Goal: Transaction & Acquisition: Purchase product/service

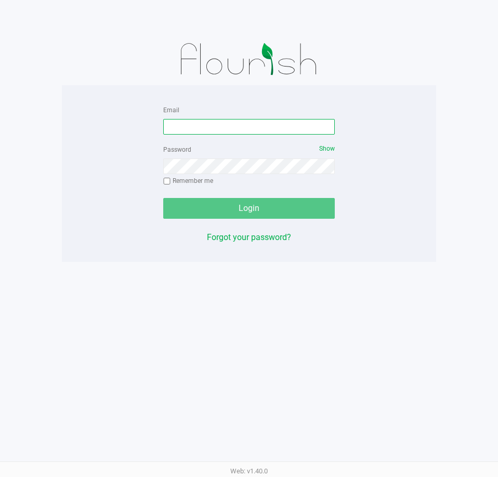
click at [234, 126] on input "Email" at bounding box center [248, 127] width 171 height 16
type input "[EMAIL_ADDRESS][DOMAIN_NAME]"
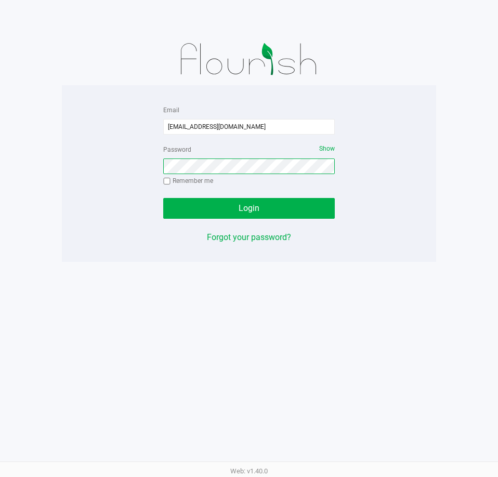
click at [163, 198] on button "Login" at bounding box center [248, 208] width 171 height 21
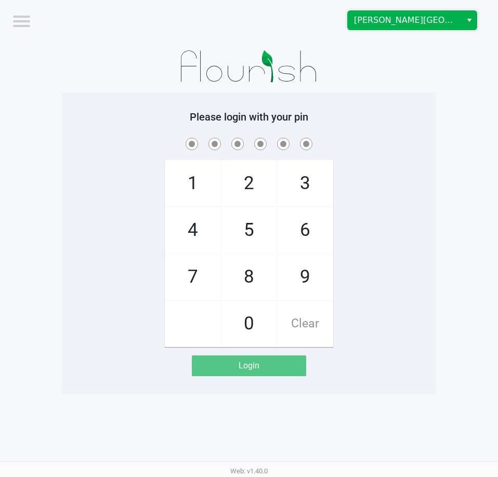
click at [427, 22] on span "[PERSON_NAME][GEOGRAPHIC_DATA]" at bounding box center [404, 20] width 101 height 12
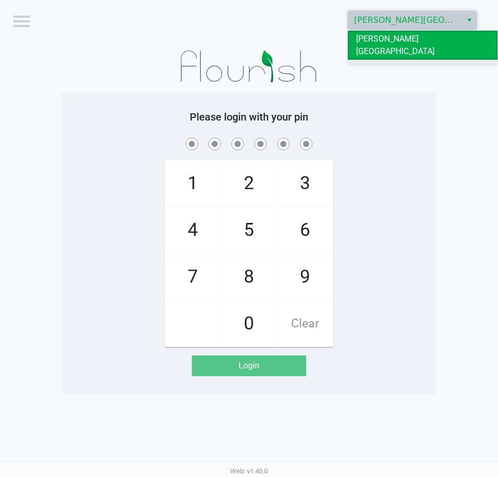
click at [419, 60] on li "[GEOGRAPHIC_DATA]" at bounding box center [423, 68] width 150 height 17
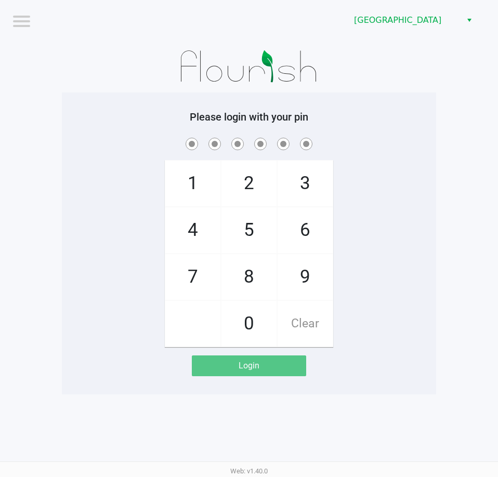
click at [394, 82] on div at bounding box center [249, 67] width 374 height 52
checkbox input "true"
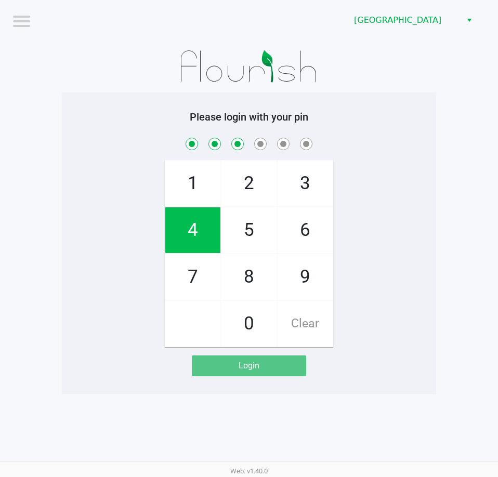
checkbox input "true"
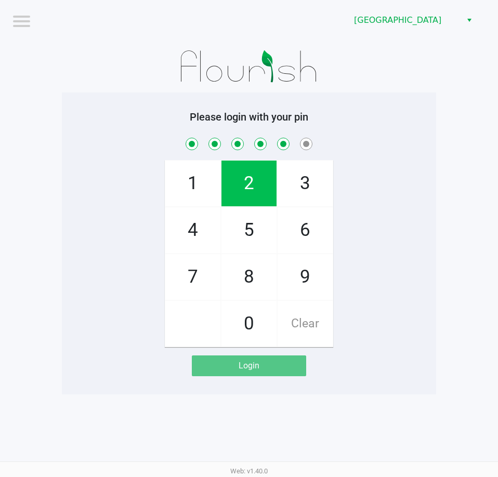
checkbox input "true"
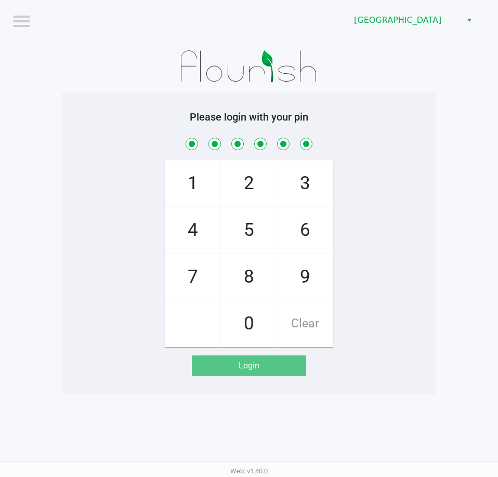
checkbox input "true"
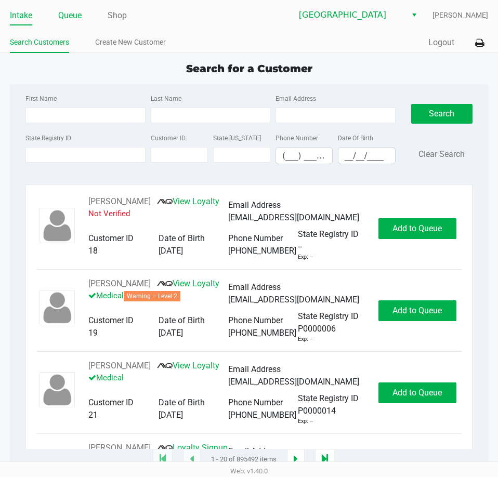
click at [76, 14] on link "Queue" at bounding box center [69, 15] width 23 height 15
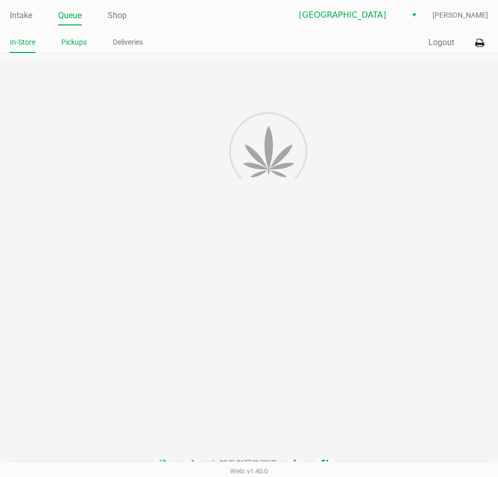
click at [65, 44] on link "Pickups" at bounding box center [73, 42] width 25 height 13
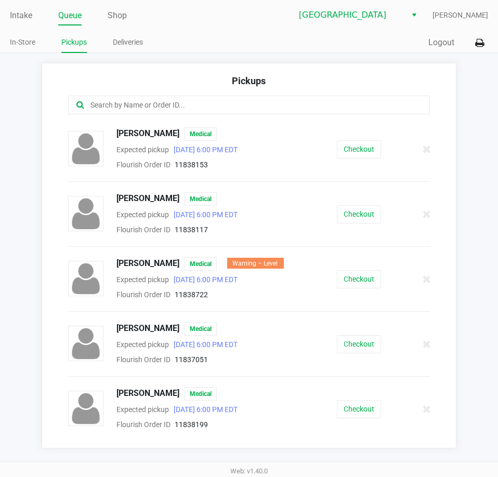
click at [193, 105] on input "text" at bounding box center [244, 105] width 311 height 12
click at [342, 153] on button "Checkout" at bounding box center [359, 149] width 44 height 18
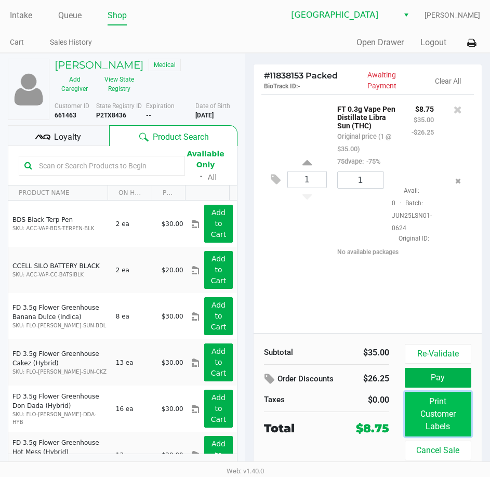
click at [436, 414] on button "Print Customer Labels" at bounding box center [438, 414] width 67 height 45
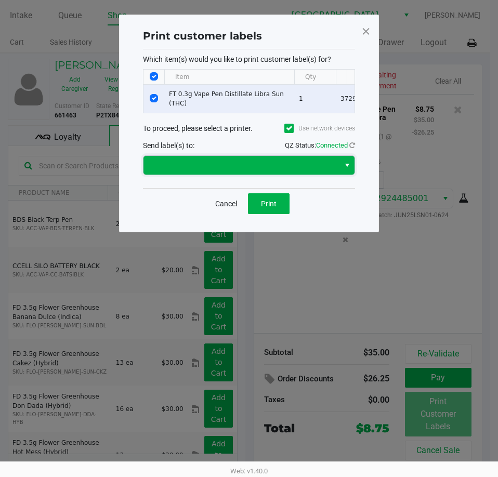
click at [325, 167] on span at bounding box center [241, 165] width 183 height 12
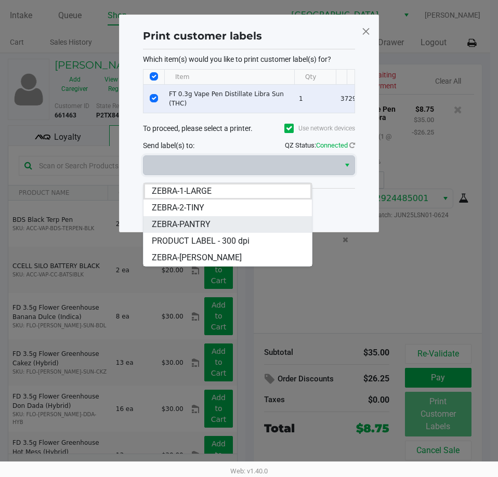
click at [244, 225] on li "ZEBRA-PANTRY" at bounding box center [227, 224] width 168 height 17
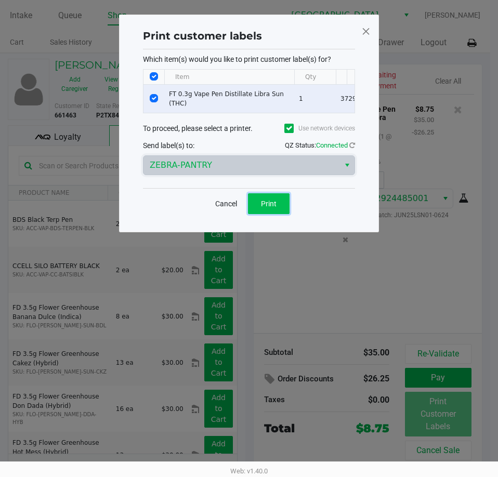
click at [258, 210] on button "Print" at bounding box center [269, 203] width 42 height 21
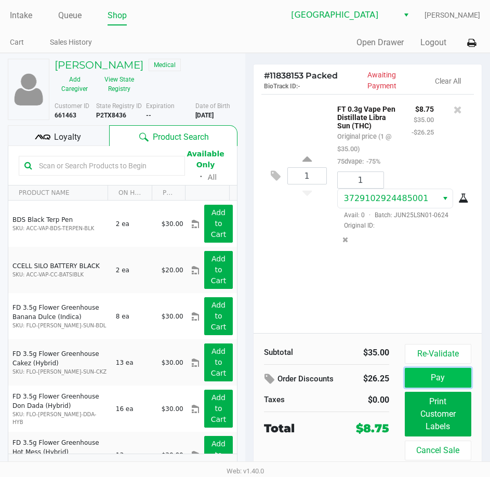
click at [429, 376] on button "Pay" at bounding box center [438, 378] width 67 height 20
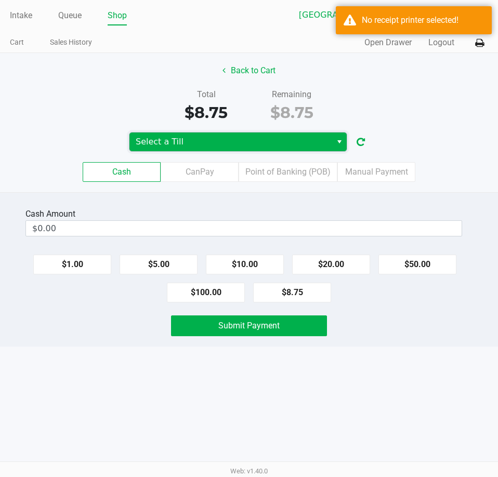
click at [327, 141] on span "Select a Till" at bounding box center [230, 141] width 202 height 19
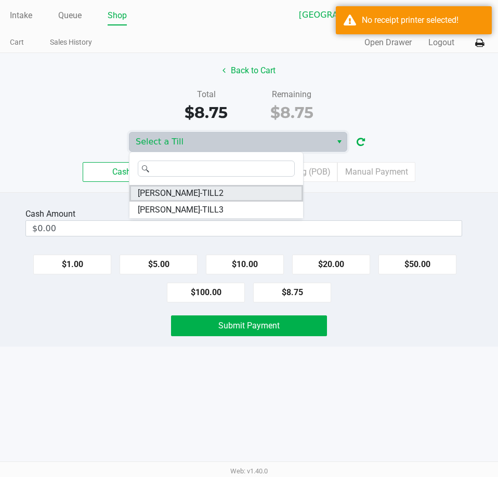
click at [234, 192] on li "[PERSON_NAME]-TILL2" at bounding box center [216, 193] width 174 height 17
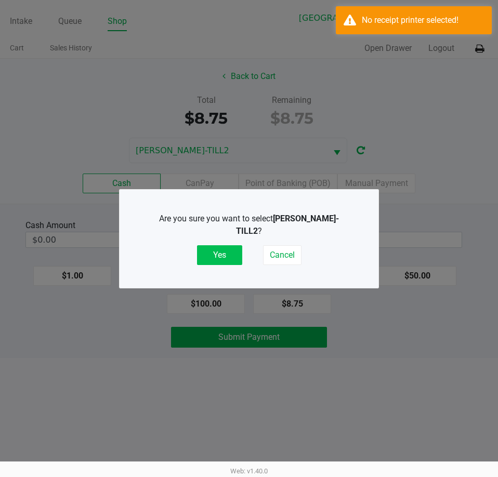
click at [223, 255] on button "Yes" at bounding box center [219, 255] width 45 height 20
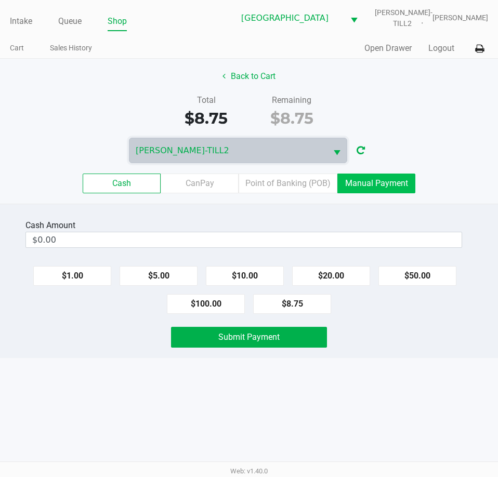
click at [352, 184] on label "Manual Payment" at bounding box center [376, 184] width 78 height 20
click at [0, 0] on 8 "Manual Payment" at bounding box center [0, 0] width 0 height 0
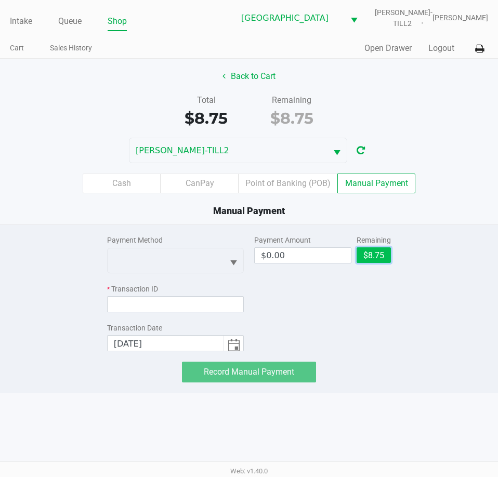
click at [377, 258] on button "$8.75" at bounding box center [373, 255] width 34 height 16
type input "$8.75"
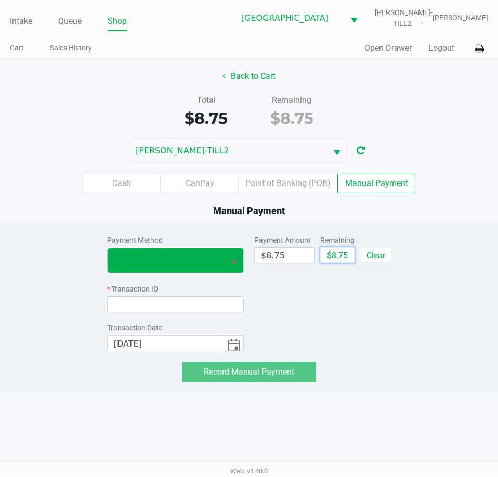
click at [233, 272] on button "Select" at bounding box center [233, 260] width 20 height 24
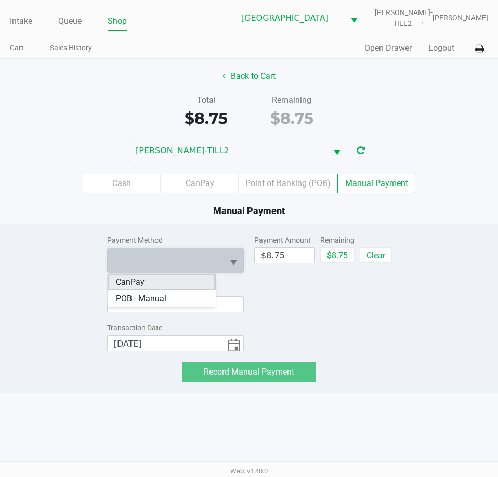
click at [199, 283] on li "CanPay" at bounding box center [162, 282] width 108 height 17
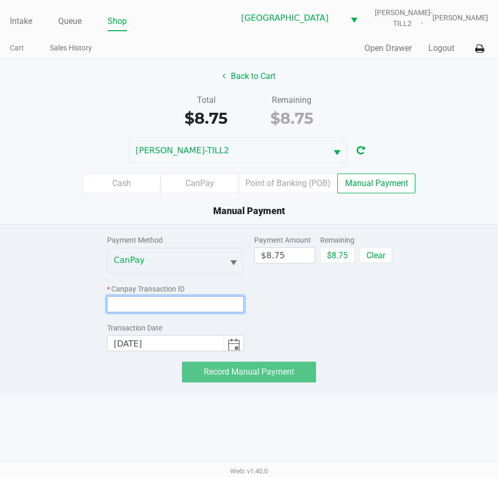
click at [182, 310] on input at bounding box center [175, 304] width 137 height 16
paste input "8U1EKE9U9E5A"
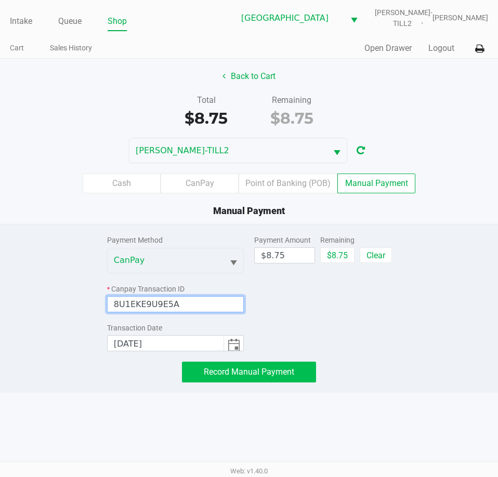
type input "8U1EKE9U9E5A"
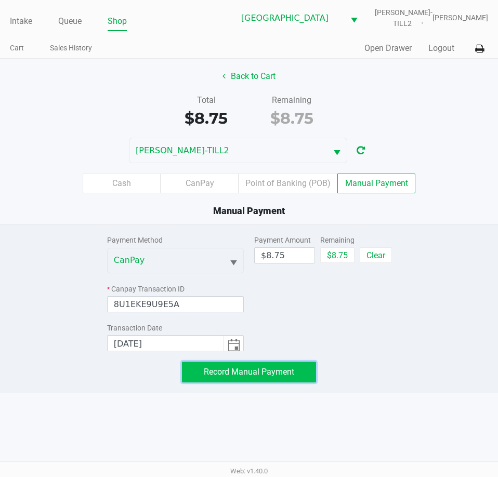
click at [298, 374] on button "Record Manual Payment" at bounding box center [249, 372] width 134 height 21
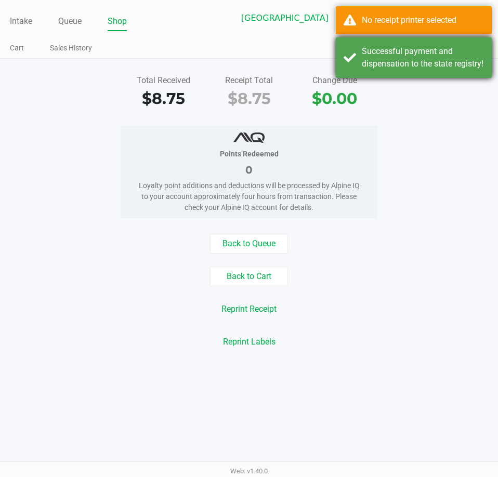
click at [352, 65] on div "Successful payment and dispensation to the state registry!" at bounding box center [414, 57] width 156 height 41
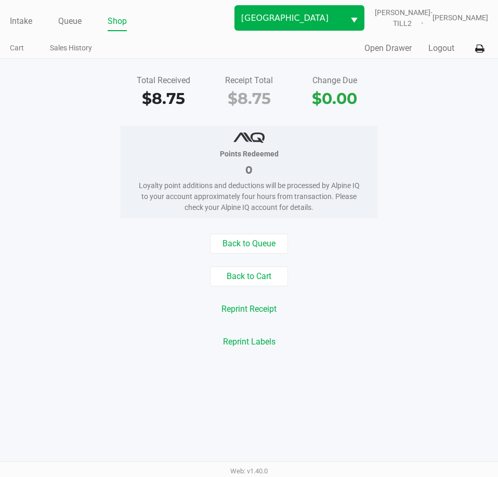
click at [361, 22] on span "Select" at bounding box center [354, 20] width 13 height 13
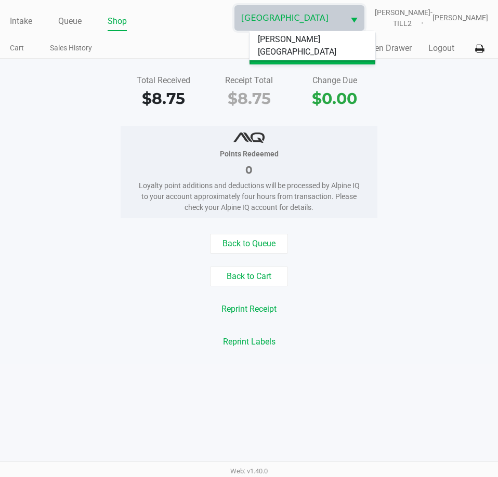
click at [410, 111] on div "Total Received $8.75 Receipt Total $8.75 Change Due $0.00 Points Redeemed 0 Loy…" at bounding box center [249, 212] width 498 height 306
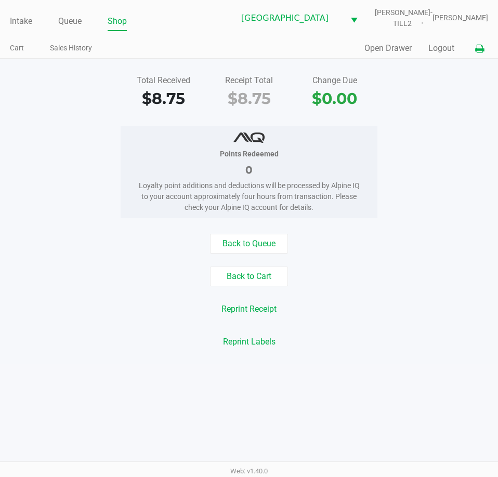
click at [476, 51] on icon at bounding box center [479, 48] width 9 height 7
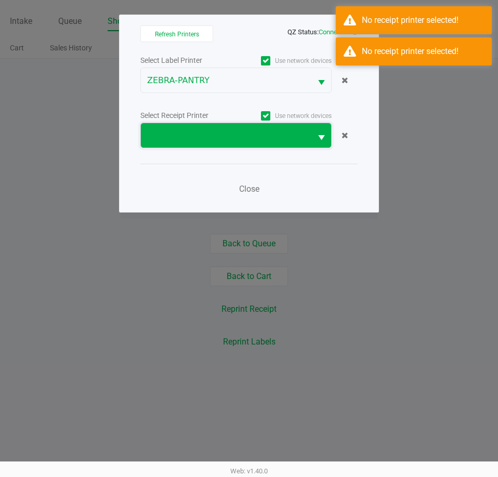
click at [277, 131] on span at bounding box center [226, 135] width 158 height 12
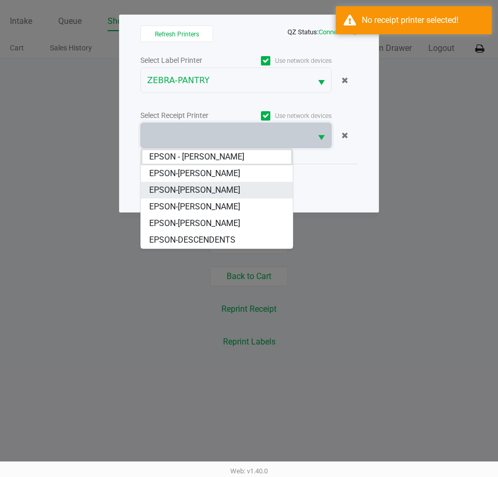
click at [240, 185] on li "EPSON-[PERSON_NAME]" at bounding box center [217, 190] width 152 height 17
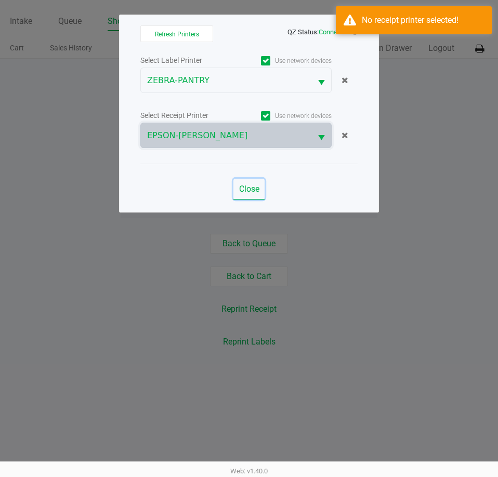
click at [244, 187] on span "Close" at bounding box center [249, 189] width 20 height 10
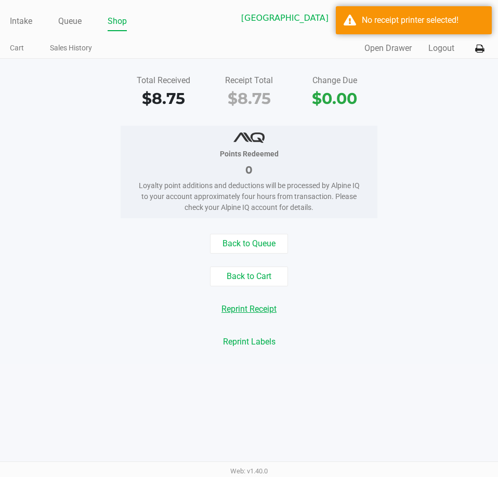
click at [266, 314] on button "Reprint Receipt" at bounding box center [249, 309] width 69 height 20
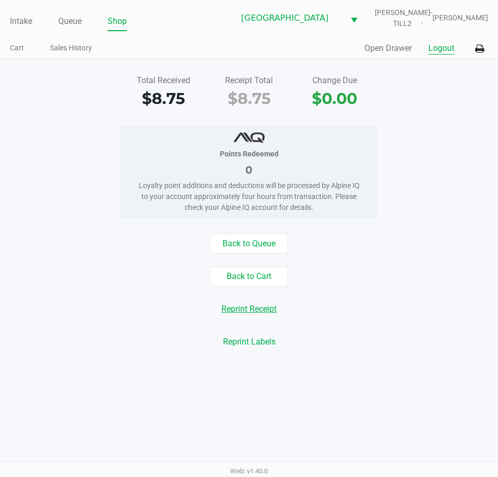
click at [453, 50] on button "Logout" at bounding box center [441, 48] width 26 height 12
